Goal: Information Seeking & Learning: Learn about a topic

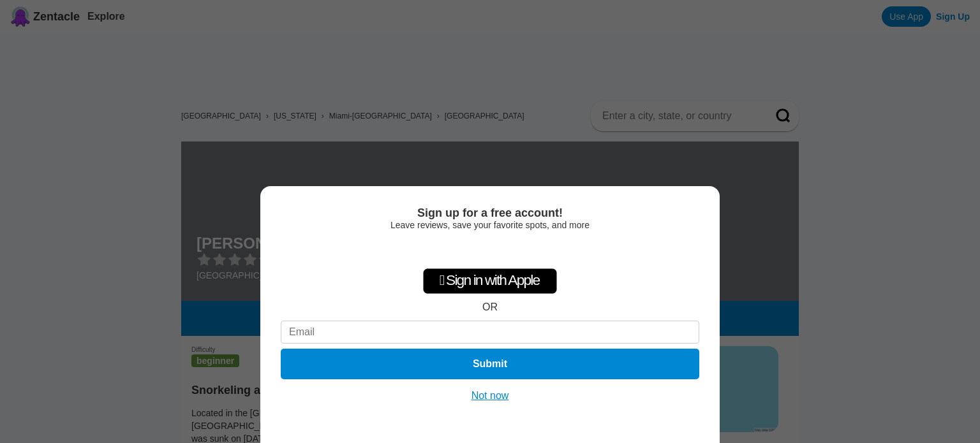
click at [493, 406] on div "Sign up for a free account! Leave reviews, save your favorite spots, and more …" at bounding box center [489, 314] width 459 height 257
click at [490, 395] on button "Not now" at bounding box center [489, 396] width 45 height 13
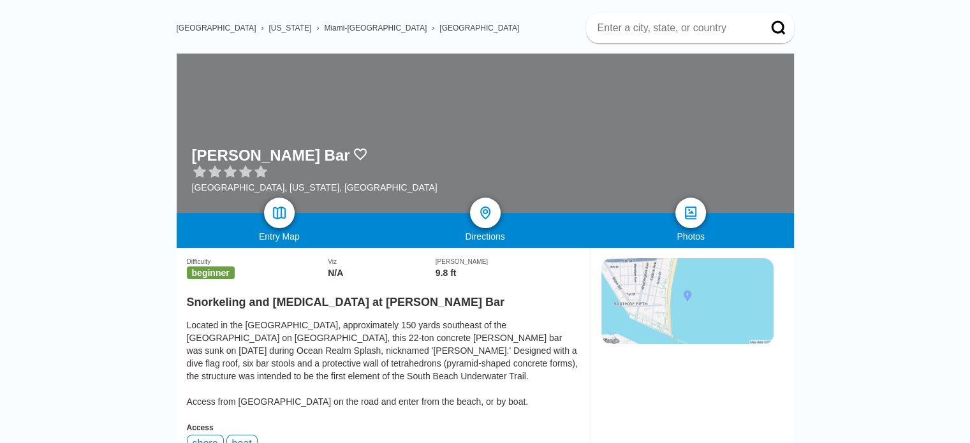
scroll to position [128, 0]
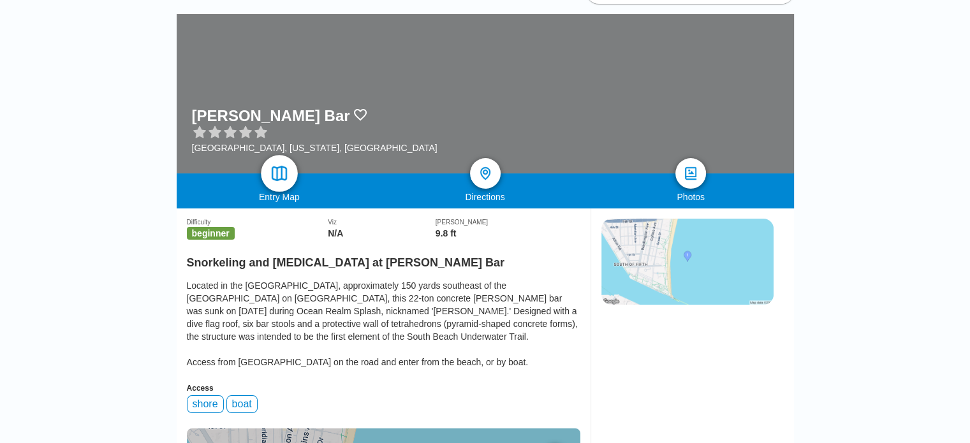
click at [283, 165] on img at bounding box center [279, 174] width 18 height 18
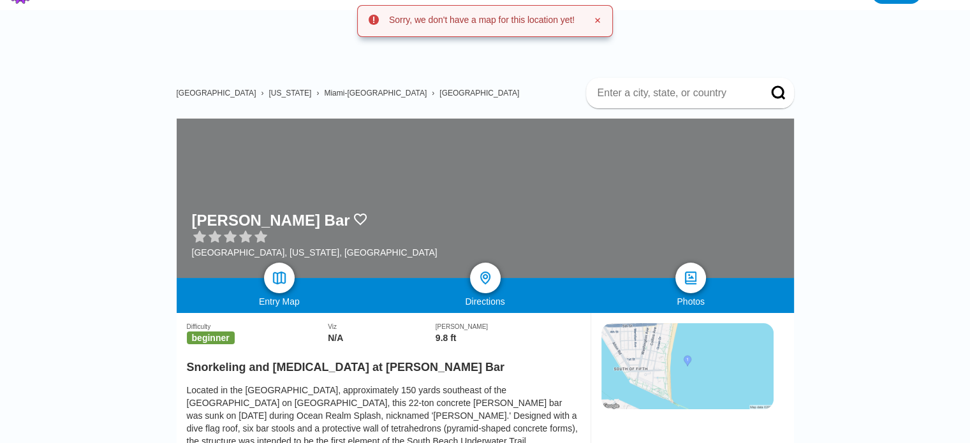
scroll to position [64, 0]
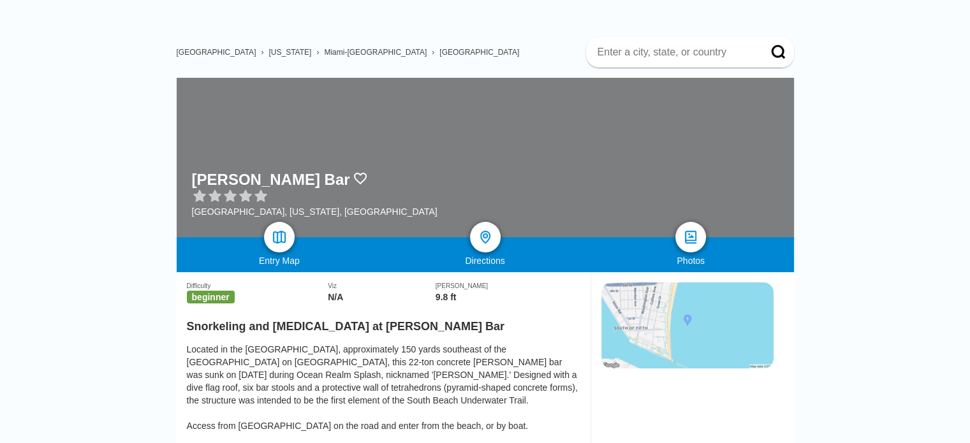
click at [347, 343] on div "Located in the [GEOGRAPHIC_DATA], approximately 150 yards southeast of the [GEO…" at bounding box center [383, 387] width 393 height 89
click at [375, 343] on div "Located in the [GEOGRAPHIC_DATA], approximately 150 yards southeast of the [GEO…" at bounding box center [383, 387] width 393 height 89
click at [374, 343] on div "Located in the [GEOGRAPHIC_DATA], approximately 150 yards southeast of the [GEO…" at bounding box center [383, 387] width 393 height 89
click at [402, 343] on div "Located in the [GEOGRAPHIC_DATA], approximately 150 yards southeast of the [GEO…" at bounding box center [383, 387] width 393 height 89
click at [418, 343] on div "Located in the [GEOGRAPHIC_DATA], approximately 150 yards southeast of the [GEO…" at bounding box center [383, 387] width 393 height 89
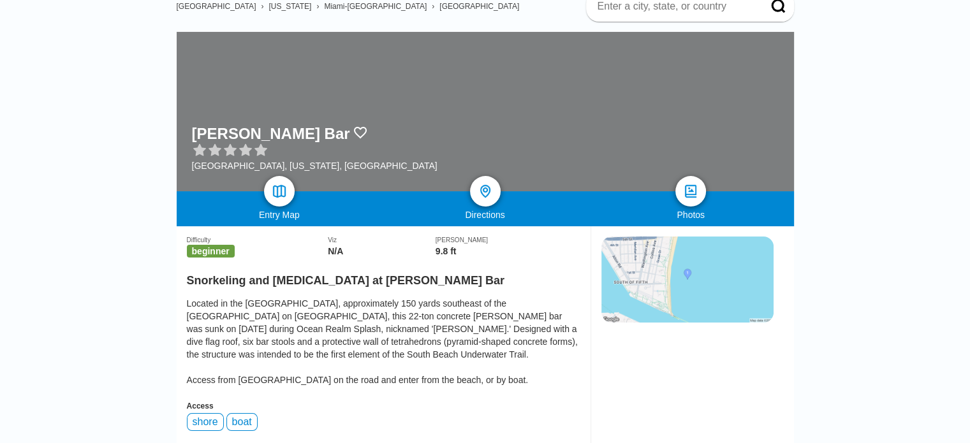
scroll to position [0, 0]
